Goal: Task Accomplishment & Management: Complete application form

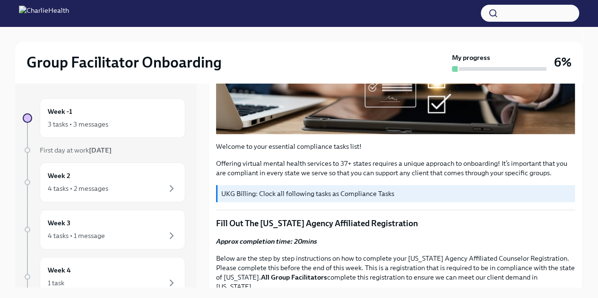
scroll to position [269, 0]
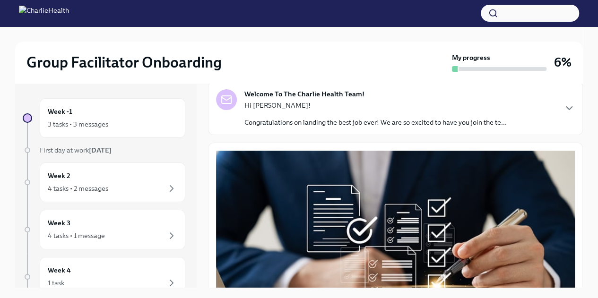
scroll to position [77, 0]
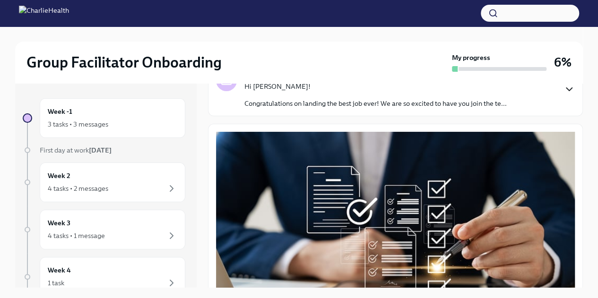
click at [564, 90] on icon "button" at bounding box center [568, 89] width 11 height 11
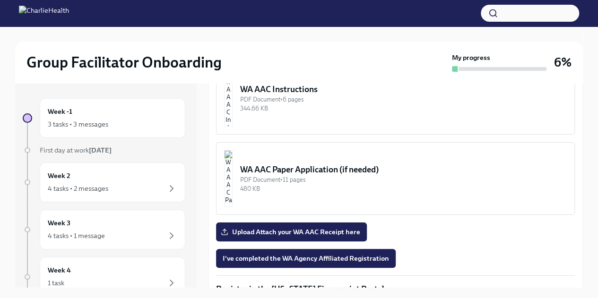
scroll to position [1159, 0]
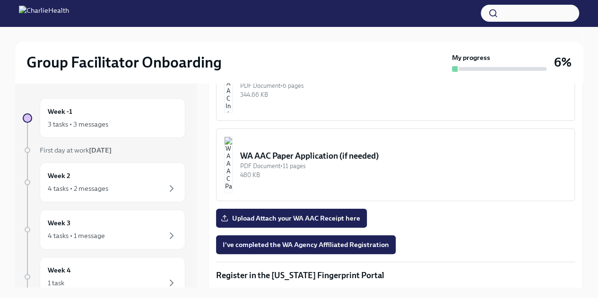
click at [259, 40] on strong "LINK for WA AAC" at bounding box center [251, 36] width 53 height 9
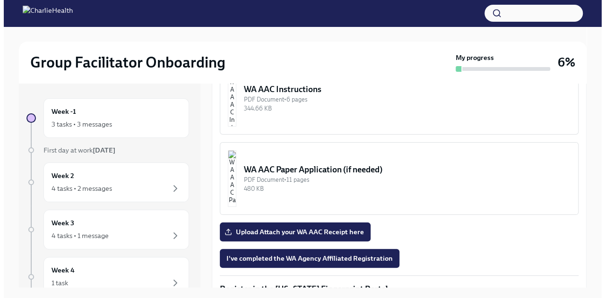
scroll to position [1132, 0]
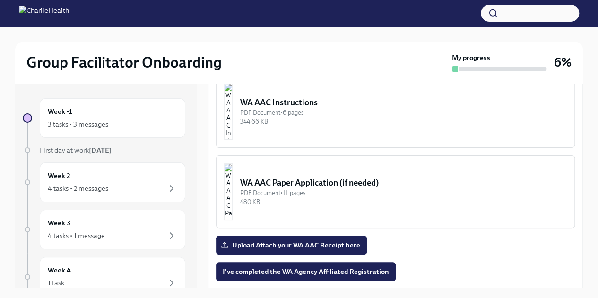
click at [329, 108] on div "WA AAC Instructions" at bounding box center [403, 102] width 327 height 11
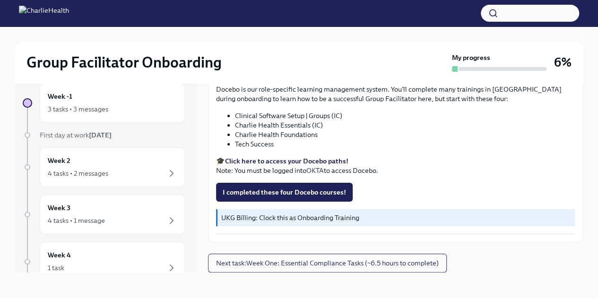
scroll to position [1685, 0]
click at [290, 202] on button "I completed these four Docebo courses!" at bounding box center [284, 192] width 137 height 19
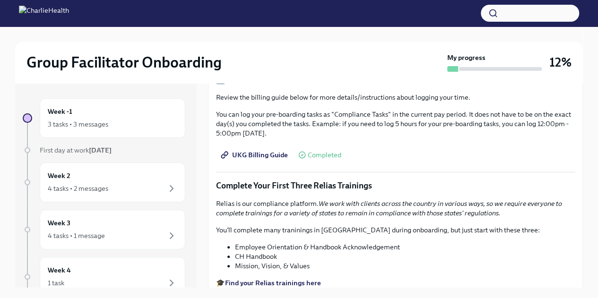
scroll to position [989, 0]
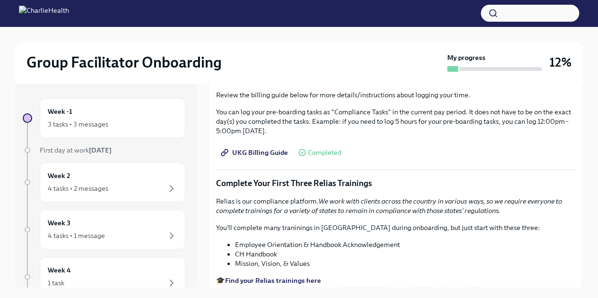
drag, startPoint x: 592, startPoint y: 223, endPoint x: 595, endPoint y: 231, distance: 8.8
click at [595, 231] on div "Group Facilitator Onboarding My progress 12% Week -1 3 tasks • 3 messages First…" at bounding box center [299, 170] width 598 height 288
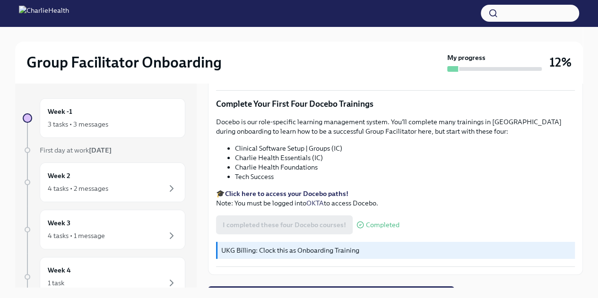
scroll to position [1279, 0]
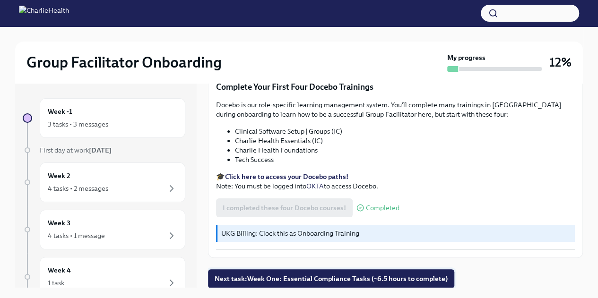
click at [427, 277] on span "Next task : Week One: Essential Compliance Tasks (~6.5 hours to complete)" at bounding box center [331, 278] width 233 height 9
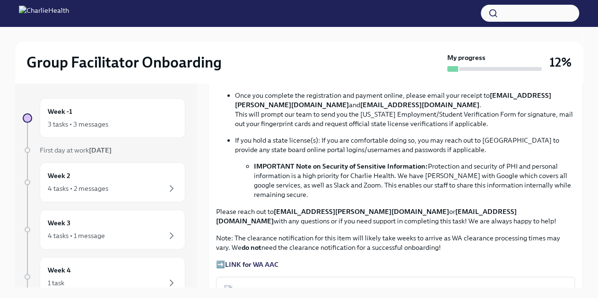
scroll to position [588, 0]
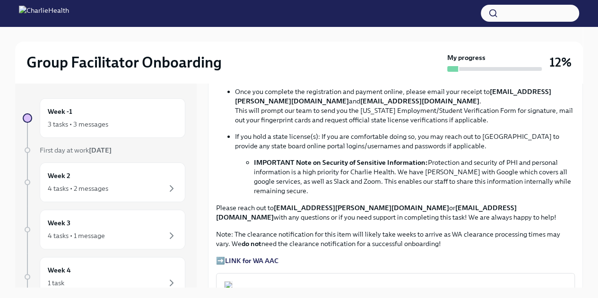
click at [240, 257] on strong "LINK for WA AAC" at bounding box center [251, 261] width 53 height 9
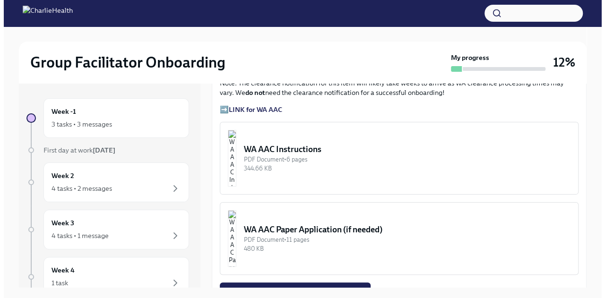
scroll to position [736, 0]
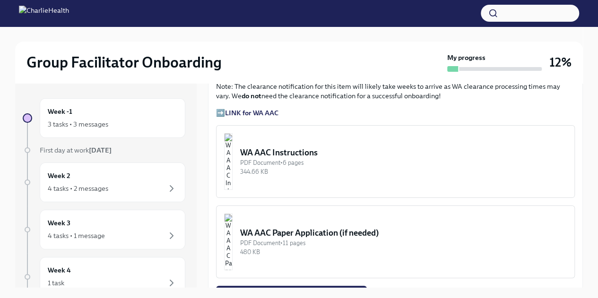
click at [282, 167] on div "344.66 KB" at bounding box center [403, 171] width 327 height 9
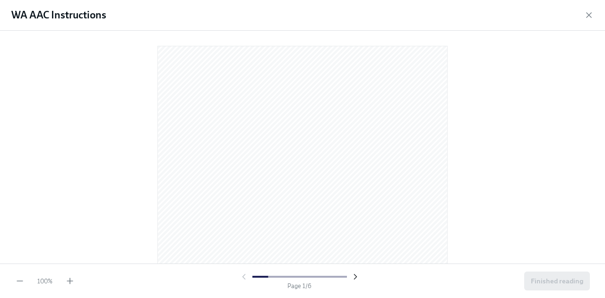
click at [357, 278] on icon "button" at bounding box center [355, 276] width 9 height 9
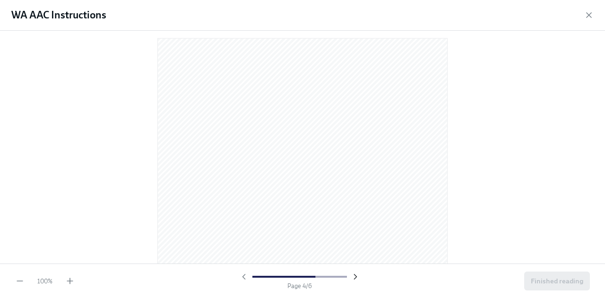
scroll to position [773, 0]
click at [357, 278] on icon "button" at bounding box center [355, 276] width 9 height 9
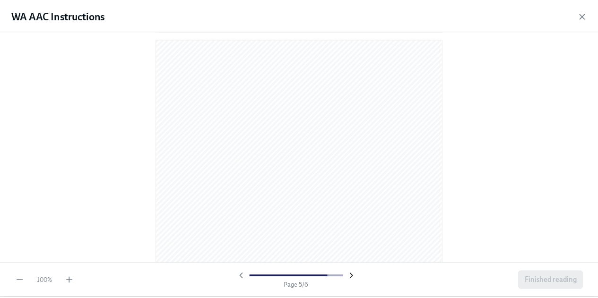
scroll to position [1539, 0]
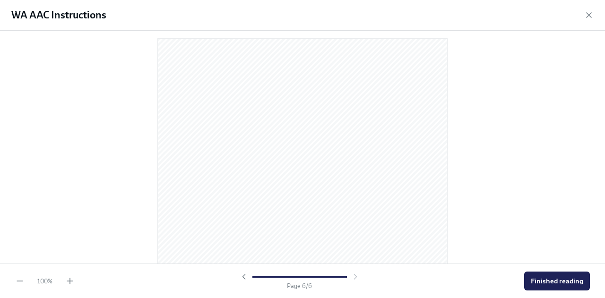
click at [356, 277] on div at bounding box center [299, 276] width 121 height 9
click at [542, 280] on span "Finished reading" at bounding box center [557, 281] width 52 height 9
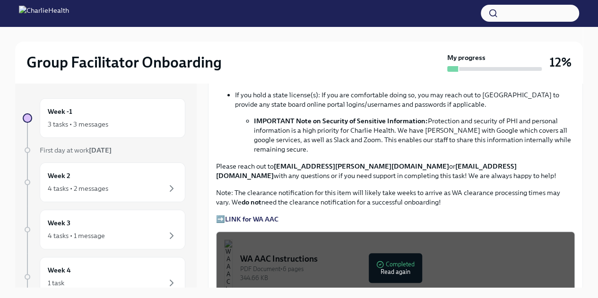
scroll to position [633, 0]
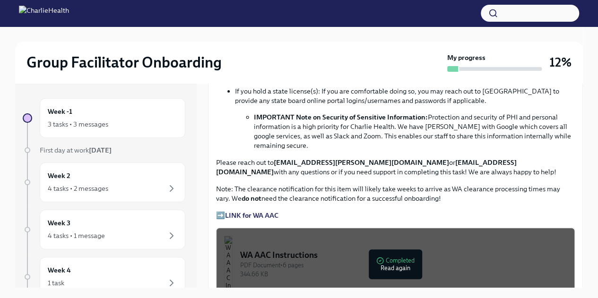
click at [237, 211] on strong "LINK for WA AAC" at bounding box center [251, 215] width 53 height 9
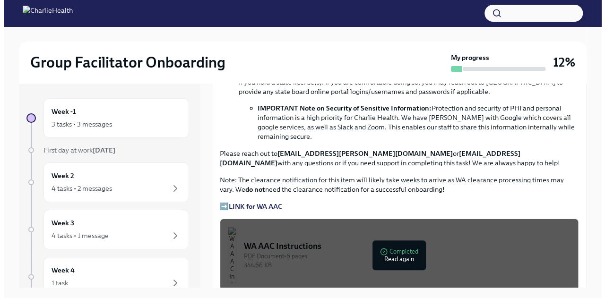
scroll to position [691, 0]
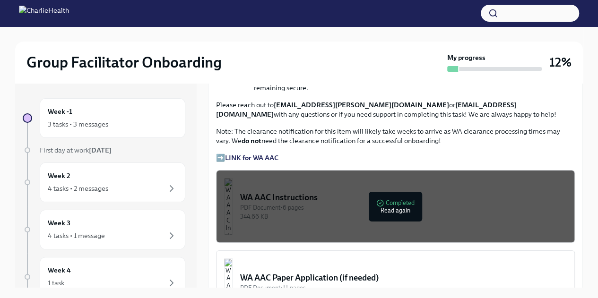
click at [261, 154] on strong "LINK for WA AAC" at bounding box center [251, 158] width 53 height 9
click at [359, 272] on div "WA AAC Paper Application (if needed)" at bounding box center [403, 277] width 327 height 11
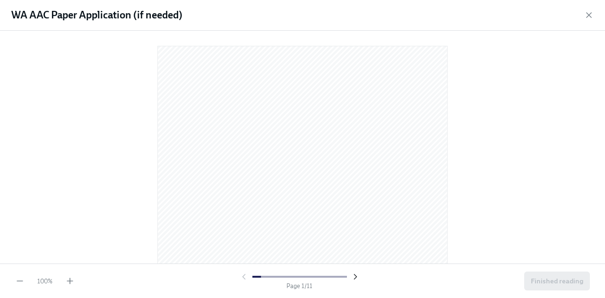
click at [357, 277] on icon "button" at bounding box center [355, 276] width 9 height 9
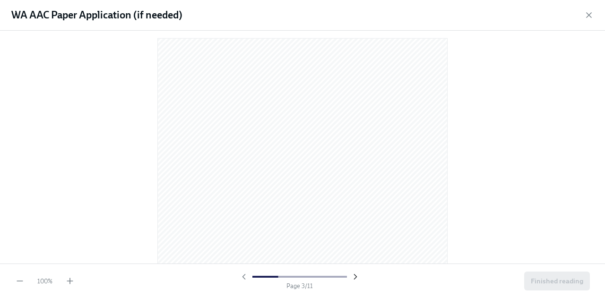
scroll to position [773, 0]
click at [357, 277] on icon "button" at bounding box center [355, 276] width 9 height 9
click at [353, 277] on icon "button" at bounding box center [355, 276] width 9 height 9
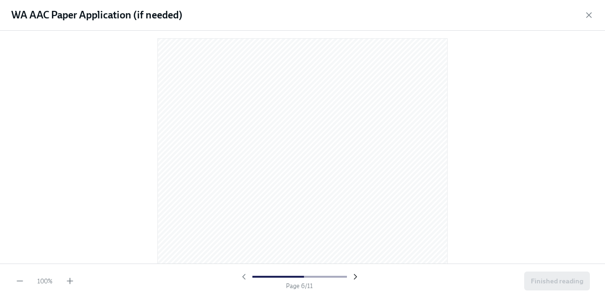
click at [353, 277] on icon "button" at bounding box center [355, 276] width 9 height 9
click at [355, 277] on icon "button" at bounding box center [355, 276] width 9 height 9
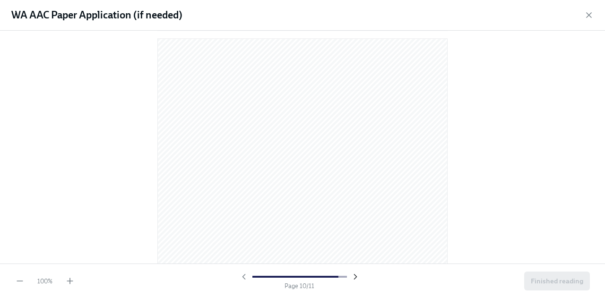
scroll to position [3070, 0]
click at [355, 277] on icon "button" at bounding box center [355, 276] width 9 height 9
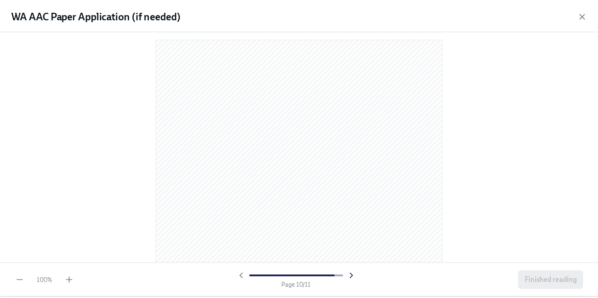
scroll to position [3453, 0]
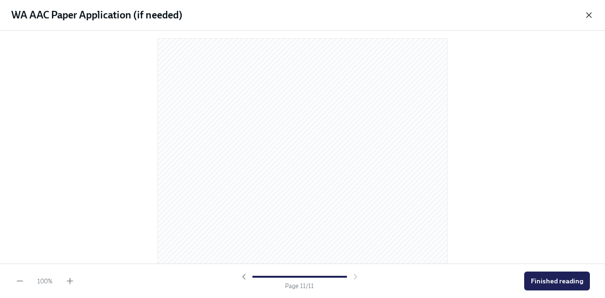
click at [584, 17] on icon "button" at bounding box center [588, 14] width 9 height 9
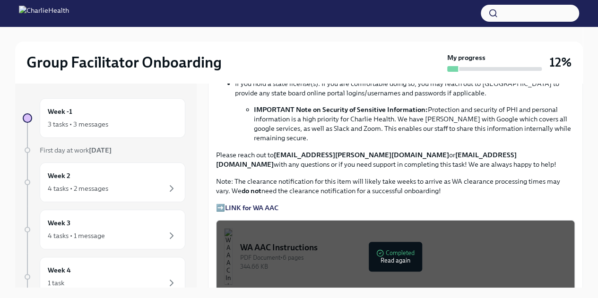
scroll to position [638, 0]
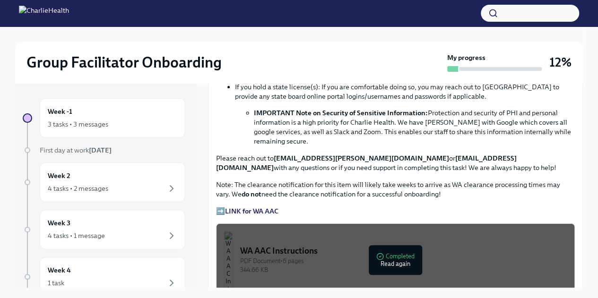
click at [220, 207] on p "➡️ LINK for WA AAC" at bounding box center [395, 211] width 359 height 9
click at [232, 207] on strong "LINK for WA AAC" at bounding box center [251, 211] width 53 height 9
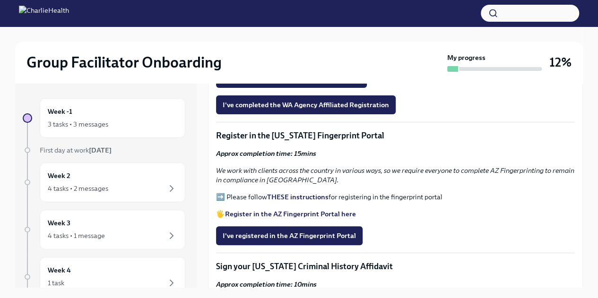
scroll to position [957, 0]
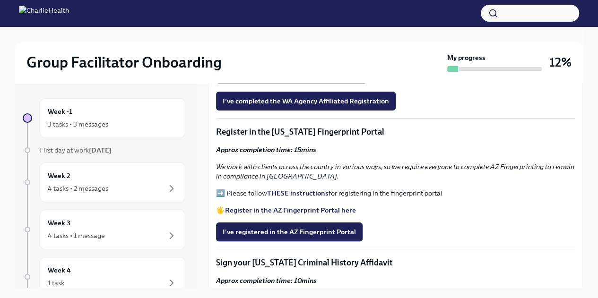
click at [323, 207] on strong "Register in the AZ Fingerprint Portal here" at bounding box center [290, 210] width 131 height 9
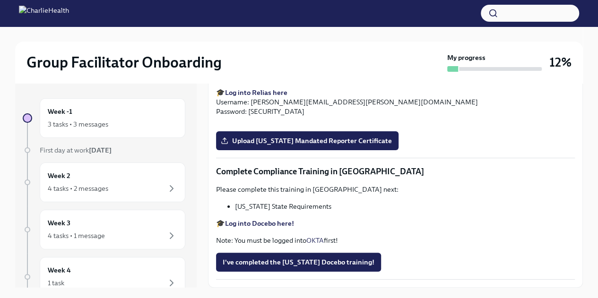
scroll to position [2021, 0]
click at [315, 263] on span "I've completed the [US_STATE] Docebo training!" at bounding box center [299, 262] width 152 height 9
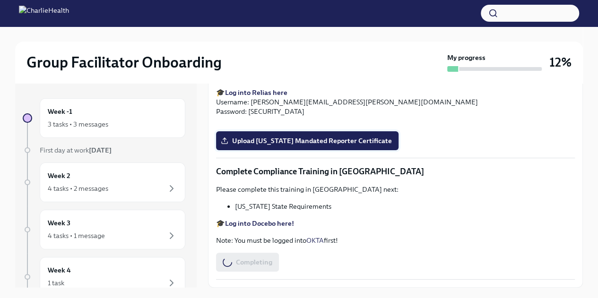
click at [306, 138] on span "Upload [US_STATE] Mandated Reporter Certificate" at bounding box center [307, 140] width 169 height 9
click at [0, 0] on input "Upload [US_STATE] Mandated Reporter Certificate" at bounding box center [0, 0] width 0 height 0
click at [351, 146] on span "Upload [US_STATE] Mandated Reporter Certificate" at bounding box center [307, 140] width 169 height 9
click at [0, 0] on input "Upload [US_STATE] Mandated Reporter Certificate" at bounding box center [0, 0] width 0 height 0
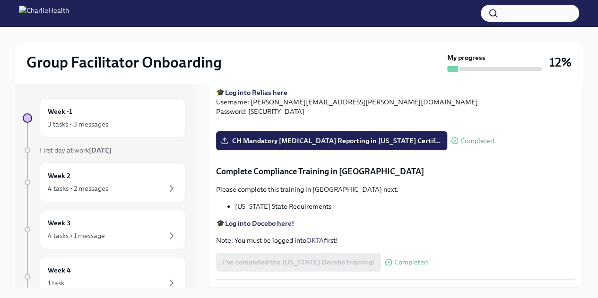
scroll to position [1590, 0]
click at [314, 5] on span "Upload [US_STATE] Telehealth Certificate" at bounding box center [293, 0] width 141 height 9
click at [0, 0] on input "Upload [US_STATE] Telehealth Certificate" at bounding box center [0, 0] width 0 height 0
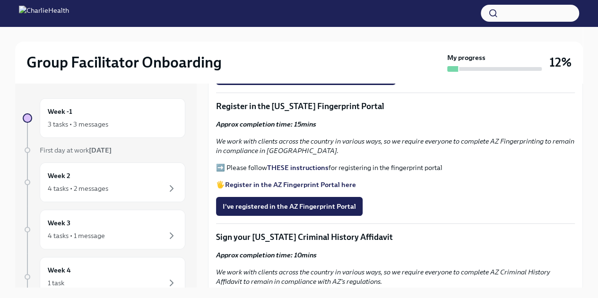
scroll to position [979, 0]
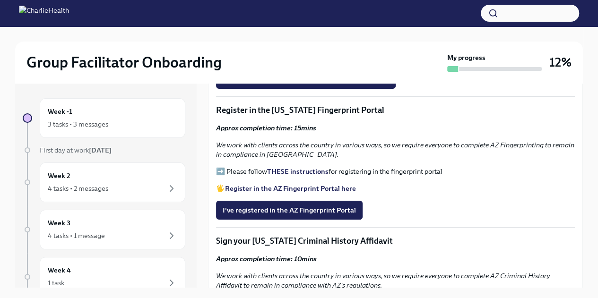
click at [314, 167] on strong "THESE instructions" at bounding box center [297, 171] width 61 height 9
click at [274, 206] on span "I've registered in the AZ Fingerprint Portal" at bounding box center [289, 210] width 133 height 9
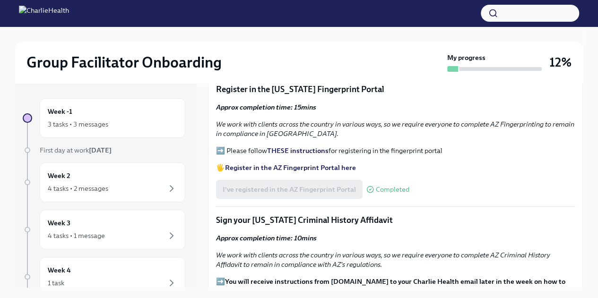
scroll to position [1022, 0]
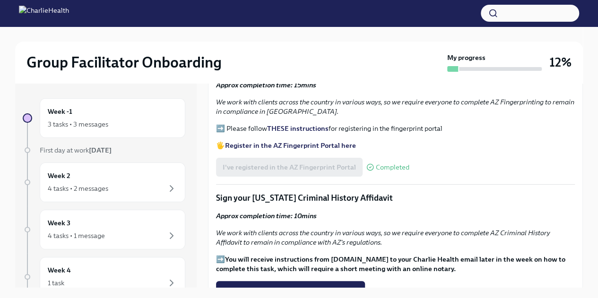
click at [332, 141] on strong "Register in the AZ Fingerprint Portal here" at bounding box center [290, 145] width 131 height 9
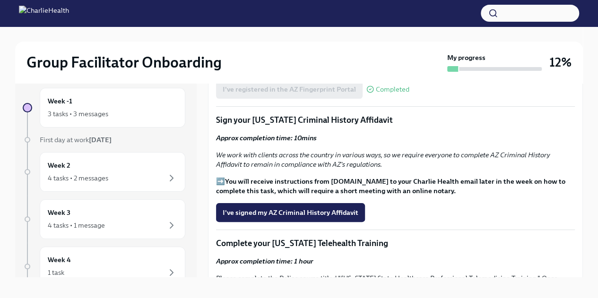
scroll to position [1074, 0]
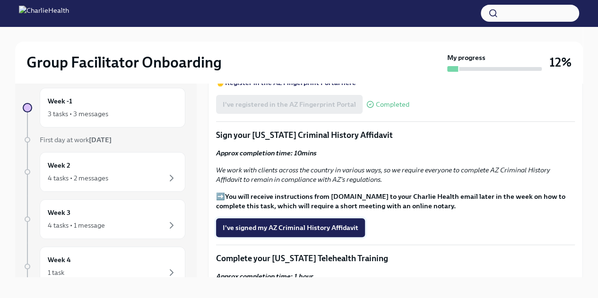
click at [339, 226] on span "I've signed my AZ Criminal History Affidavit" at bounding box center [291, 227] width 136 height 9
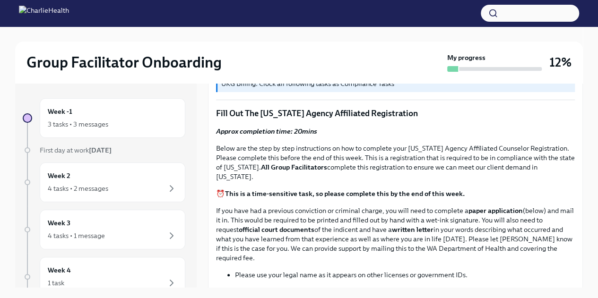
scroll to position [375, 0]
